Goal: Check status

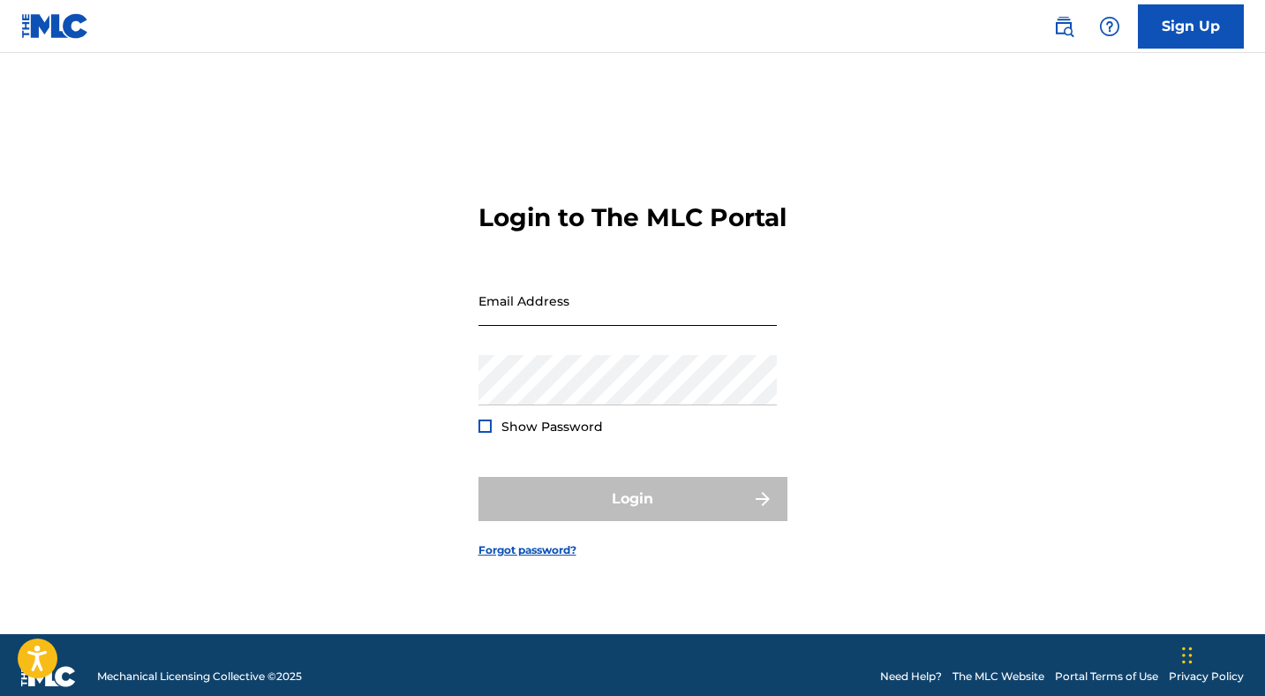
click at [717, 323] on input "Email Address" at bounding box center [627, 300] width 298 height 50
type input "[EMAIL_ADDRESS][DOMAIN_NAME]"
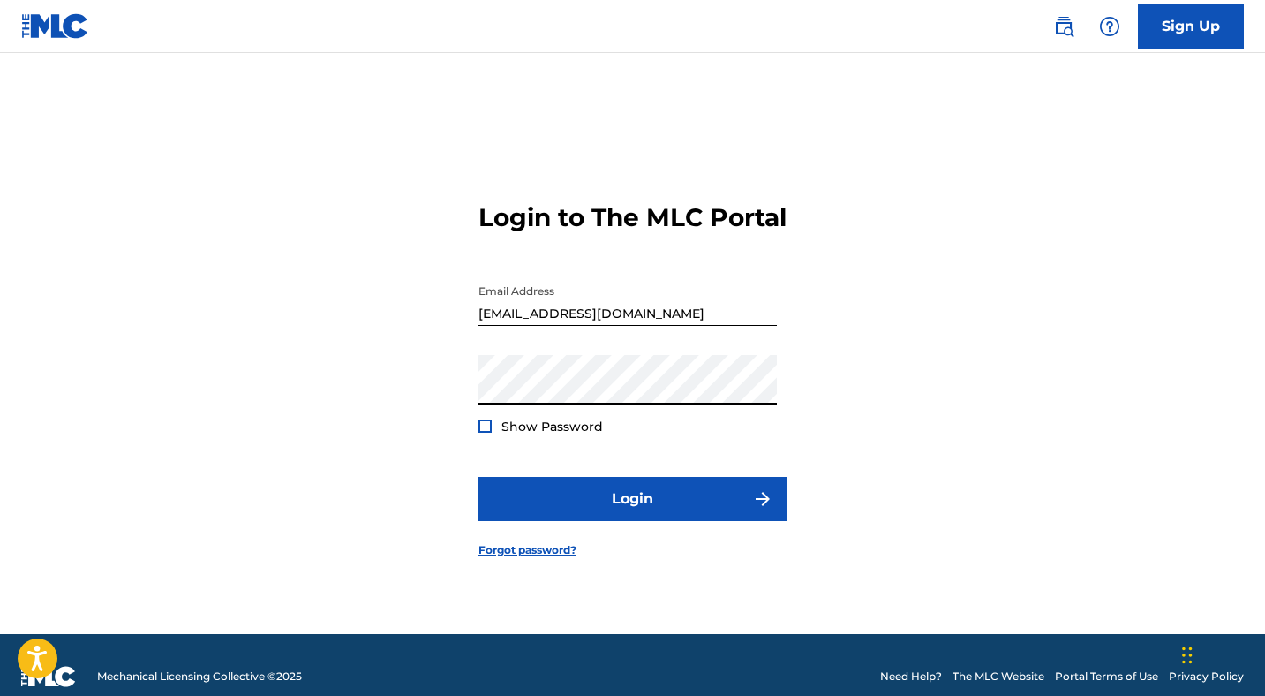
click at [478, 477] on button "Login" at bounding box center [632, 499] width 309 height 44
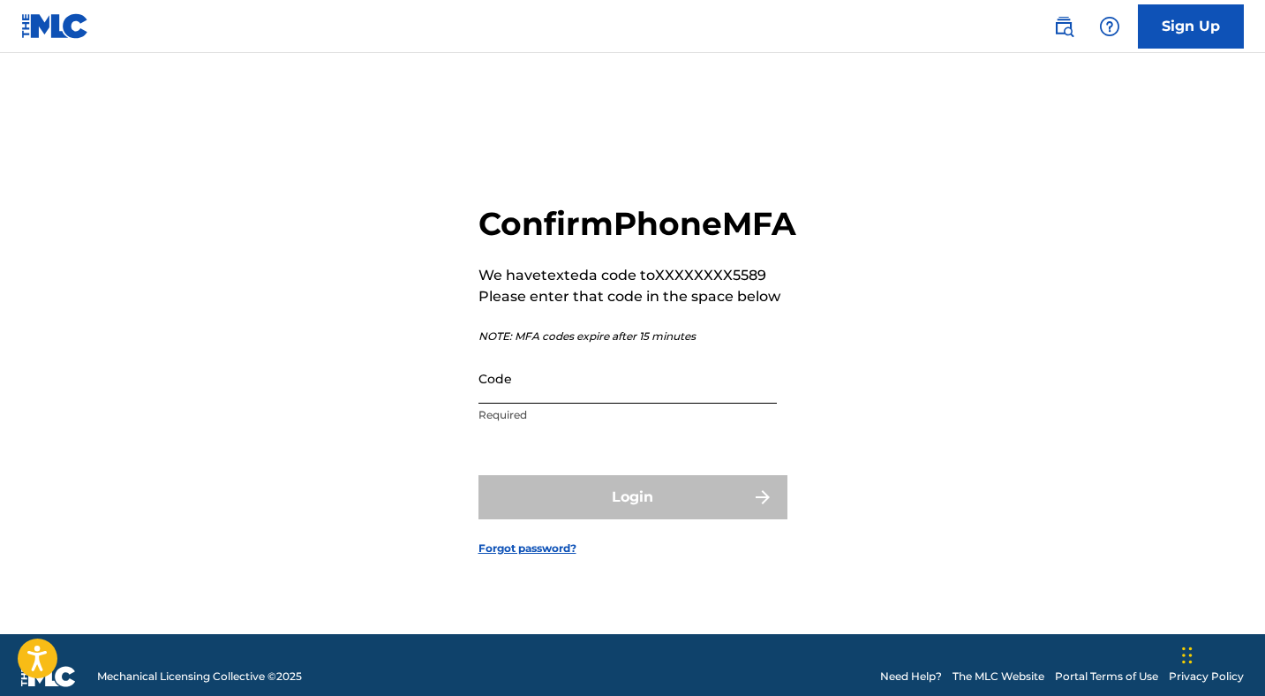
click at [515, 403] on input "Code" at bounding box center [627, 378] width 298 height 50
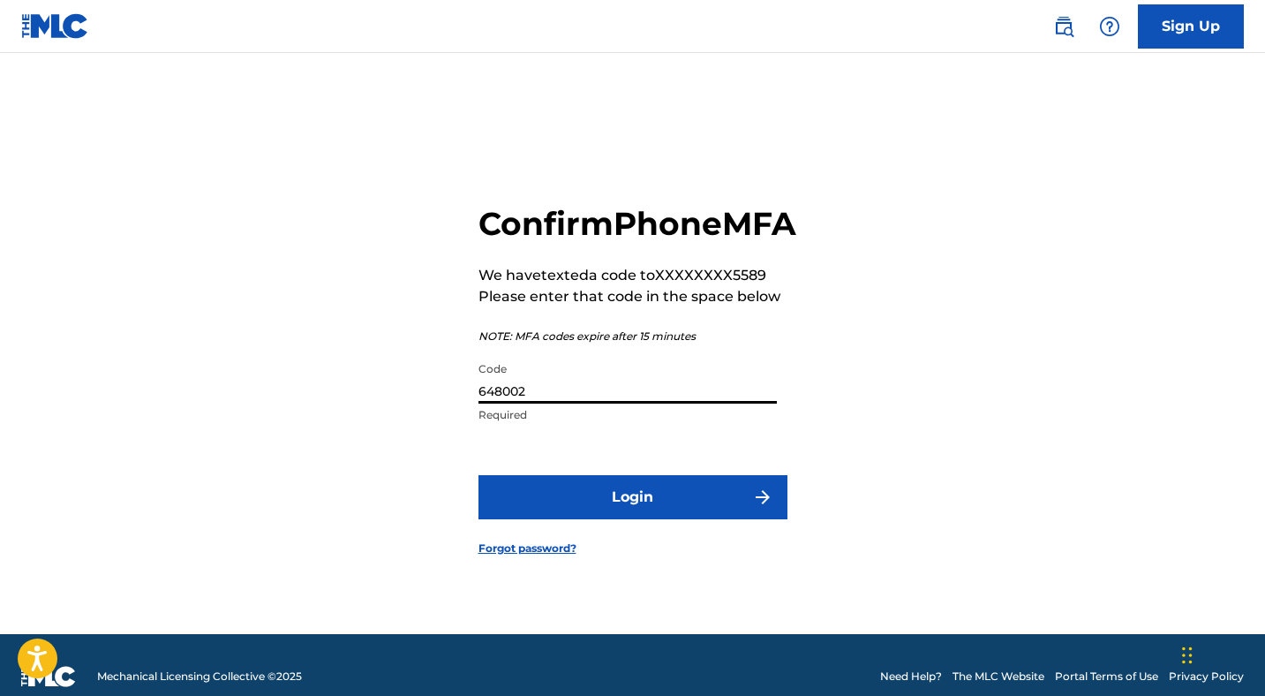
type input "648002"
click at [478, 475] on button "Login" at bounding box center [632, 497] width 309 height 44
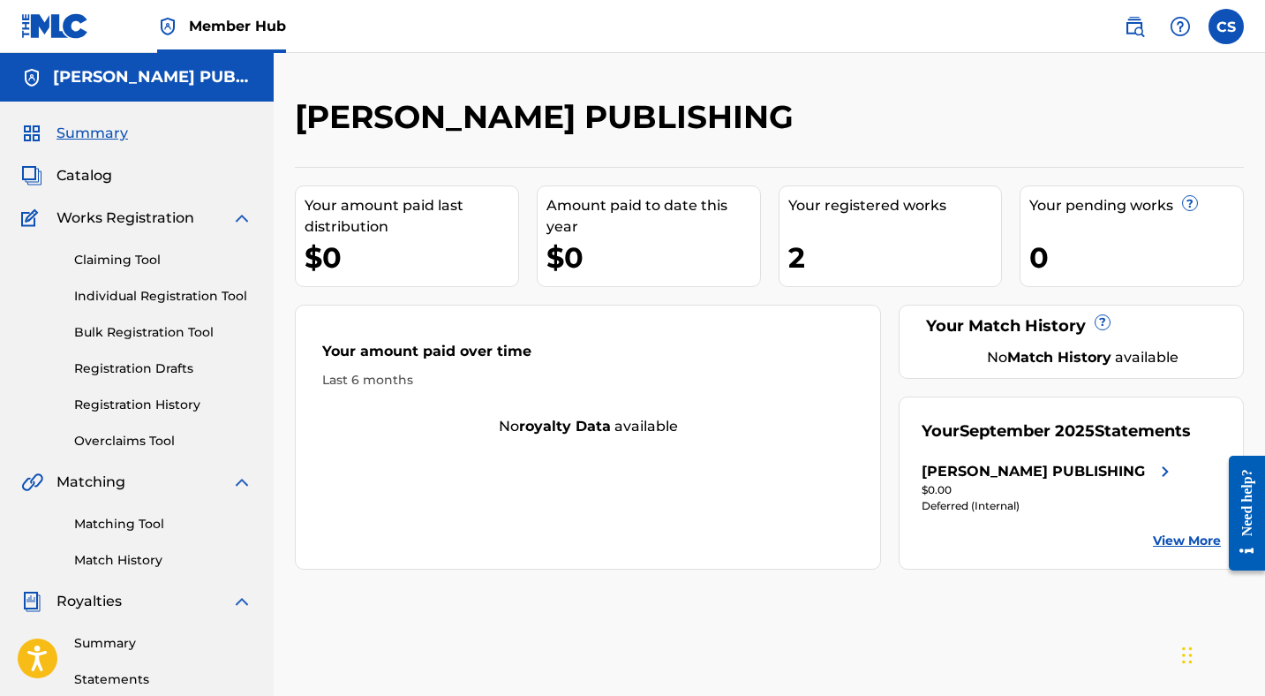
click at [854, 207] on div "Your registered works" at bounding box center [895, 205] width 214 height 21
click at [797, 260] on div "2" at bounding box center [895, 257] width 214 height 40
click at [139, 411] on link "Registration History" at bounding box center [163, 405] width 178 height 19
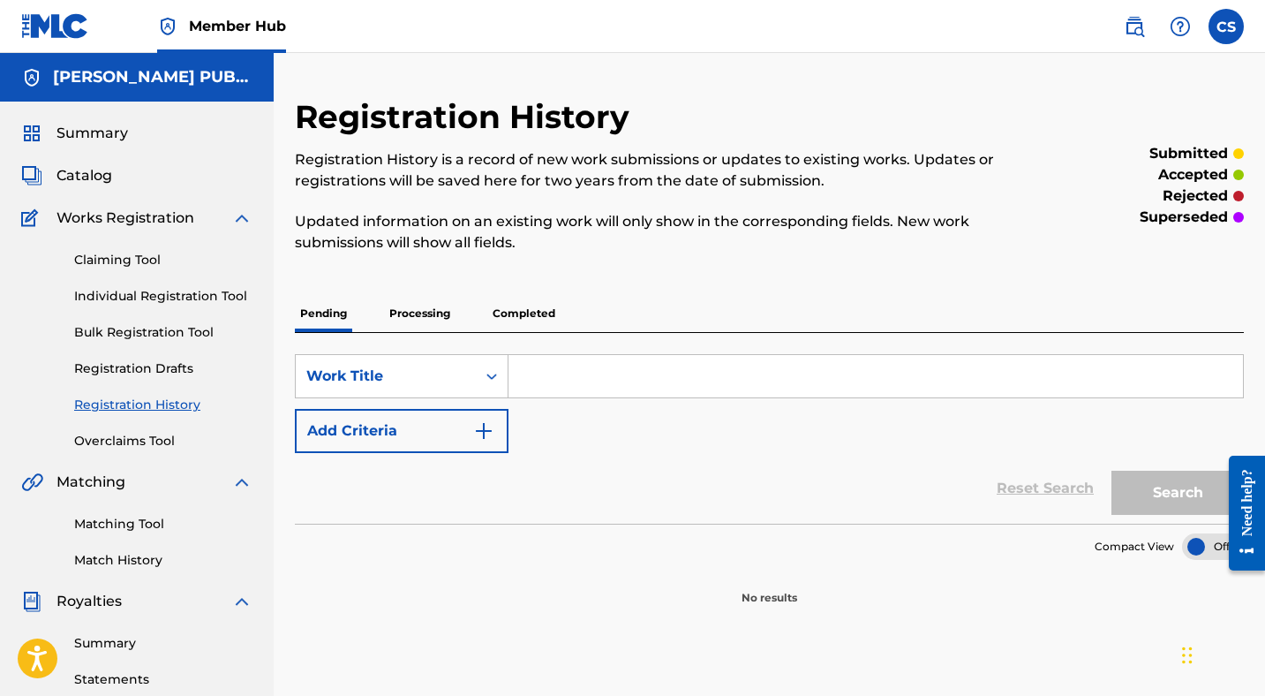
click at [424, 315] on p "Processing" at bounding box center [420, 313] width 72 height 37
click at [528, 313] on p "Completed" at bounding box center [523, 313] width 73 height 37
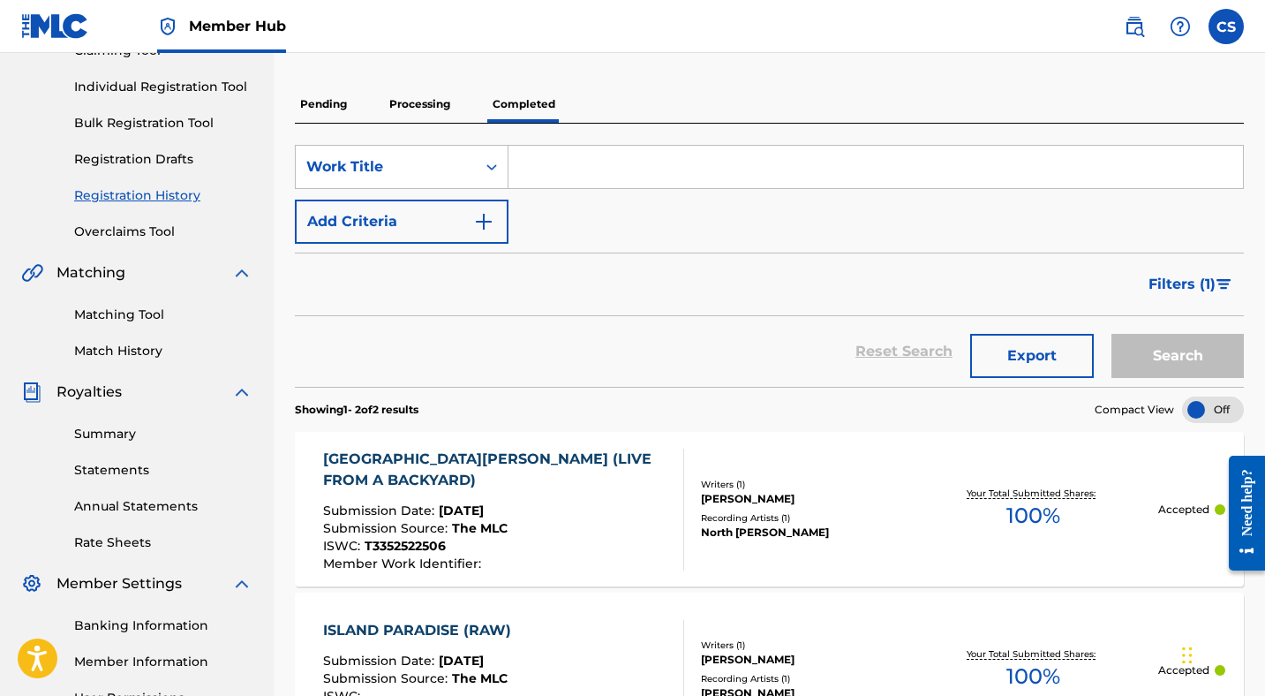
scroll to position [456, 0]
